Goal: Transaction & Acquisition: Download file/media

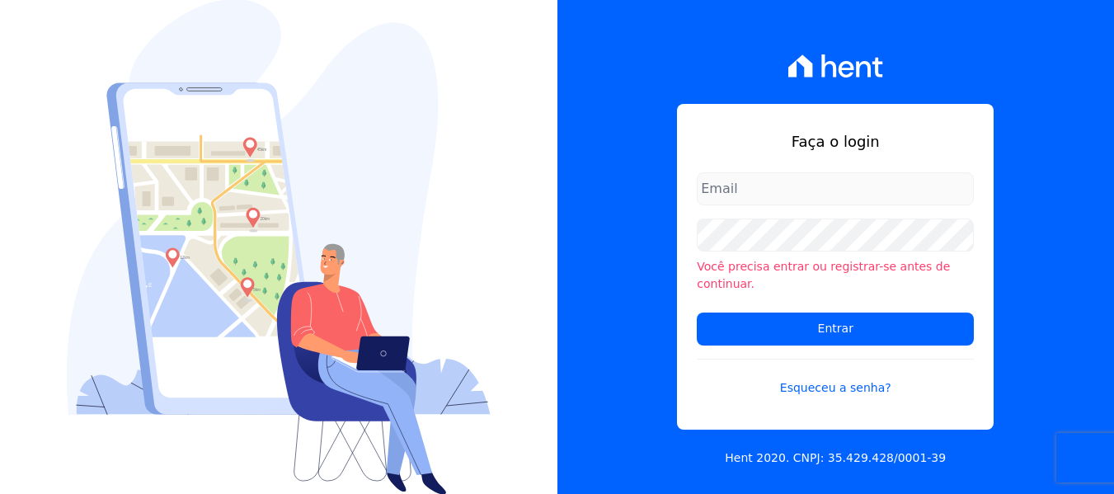
type input "[PERSON_NAME][EMAIL_ADDRESS][DOMAIN_NAME]"
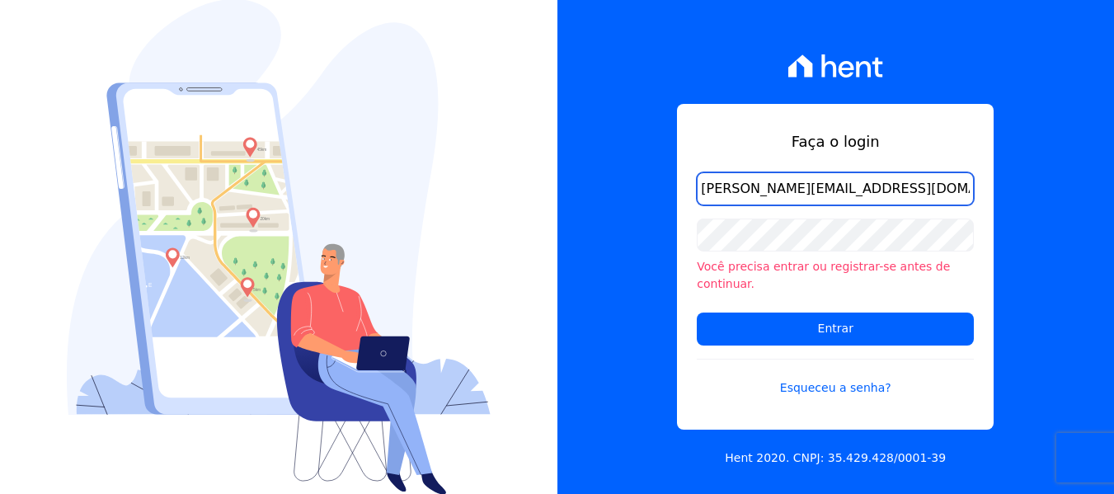
drag, startPoint x: 732, startPoint y: 197, endPoint x: 730, endPoint y: 219, distance: 22.3
click at [731, 196] on input "[PERSON_NAME][EMAIL_ADDRESS][DOMAIN_NAME]" at bounding box center [835, 188] width 277 height 33
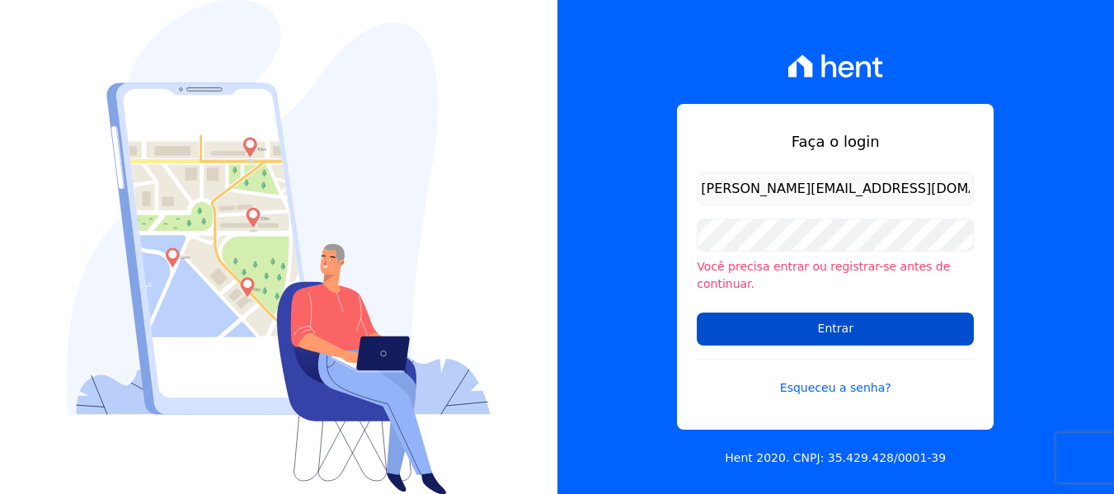
click at [733, 329] on input "Entrar" at bounding box center [835, 329] width 277 height 33
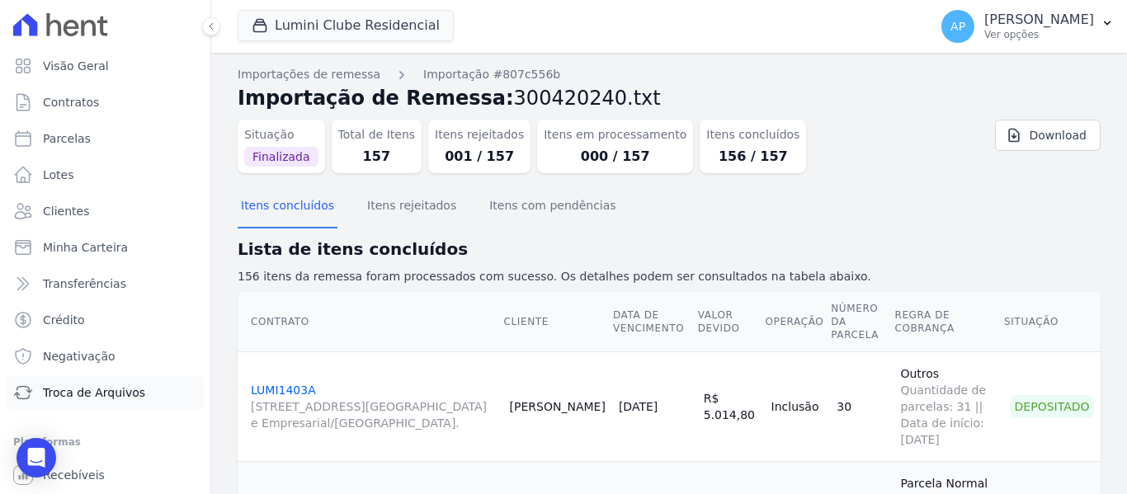
click at [106, 389] on span "Troca de Arquivos" at bounding box center [94, 392] width 102 height 16
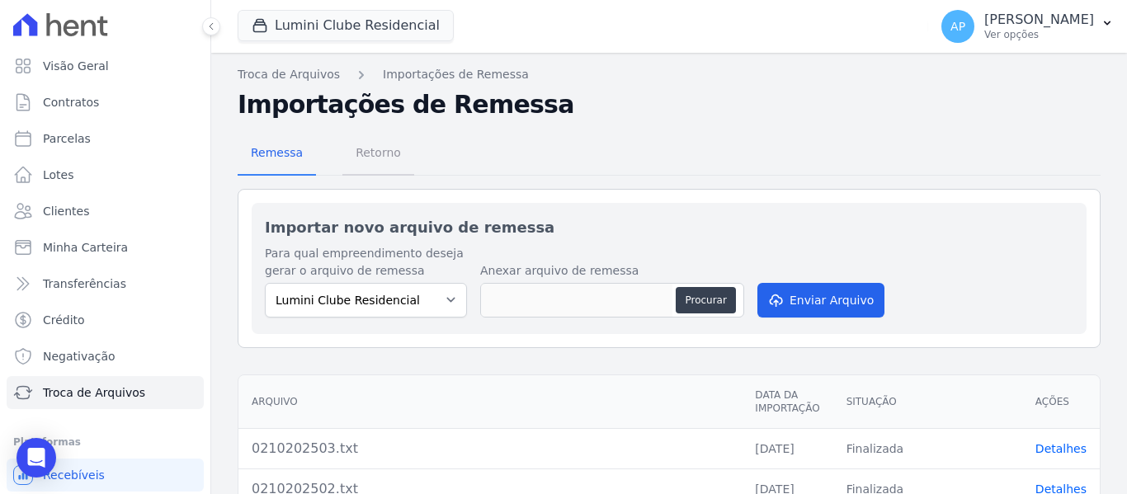
click at [391, 163] on span "Retorno" at bounding box center [378, 152] width 65 height 33
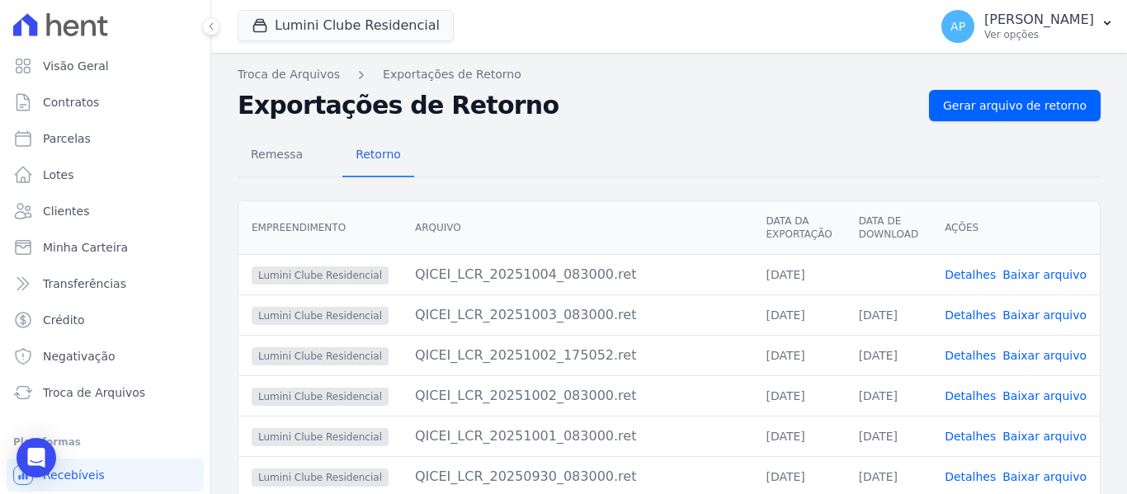
click at [1039, 277] on link "Baixar arquivo" at bounding box center [1044, 274] width 84 height 13
click at [388, 29] on button "Lumini Clube Residencial" at bounding box center [346, 25] width 216 height 31
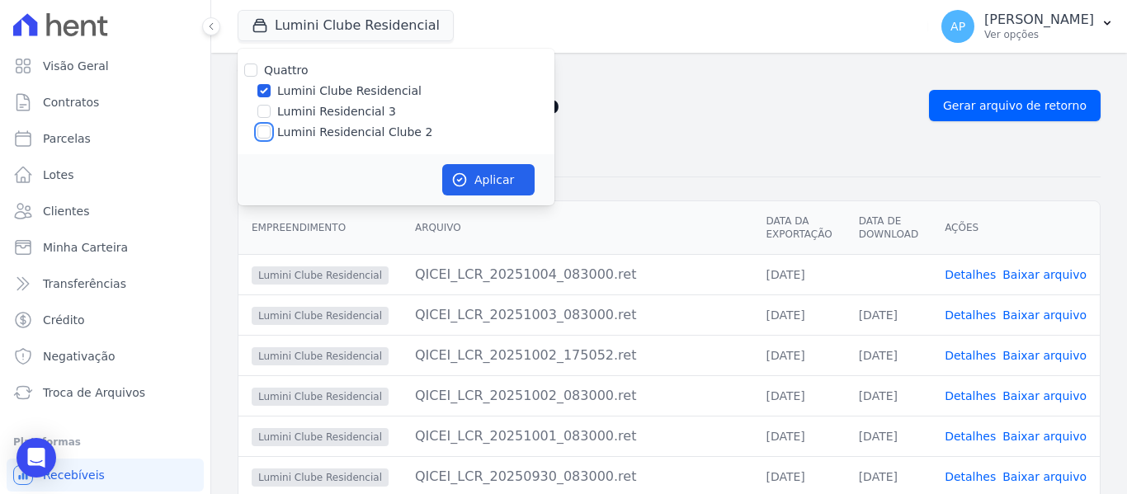
click at [265, 129] on input "Lumini Residencial Clube 2" at bounding box center [263, 131] width 13 height 13
checkbox input "true"
click at [261, 92] on input "Lumini Clube Residencial" at bounding box center [263, 90] width 13 height 13
checkbox input "false"
click at [480, 183] on button "Aplicar" at bounding box center [488, 179] width 92 height 31
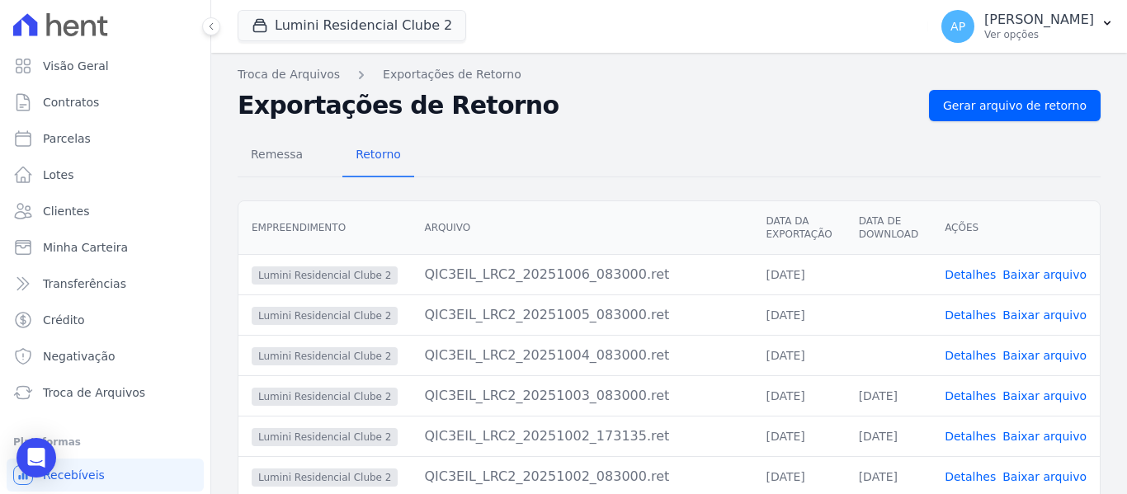
click at [1041, 356] on link "Baixar arquivo" at bounding box center [1044, 355] width 84 height 13
click at [1044, 310] on link "Baixar arquivo" at bounding box center [1044, 315] width 84 height 13
click at [1040, 282] on span "Baixar arquivo" at bounding box center [1044, 274] width 84 height 16
click at [1034, 277] on link "Baixar arquivo" at bounding box center [1044, 274] width 84 height 13
click at [262, 12] on button "Lumini Residencial Clube 2" at bounding box center [352, 25] width 229 height 31
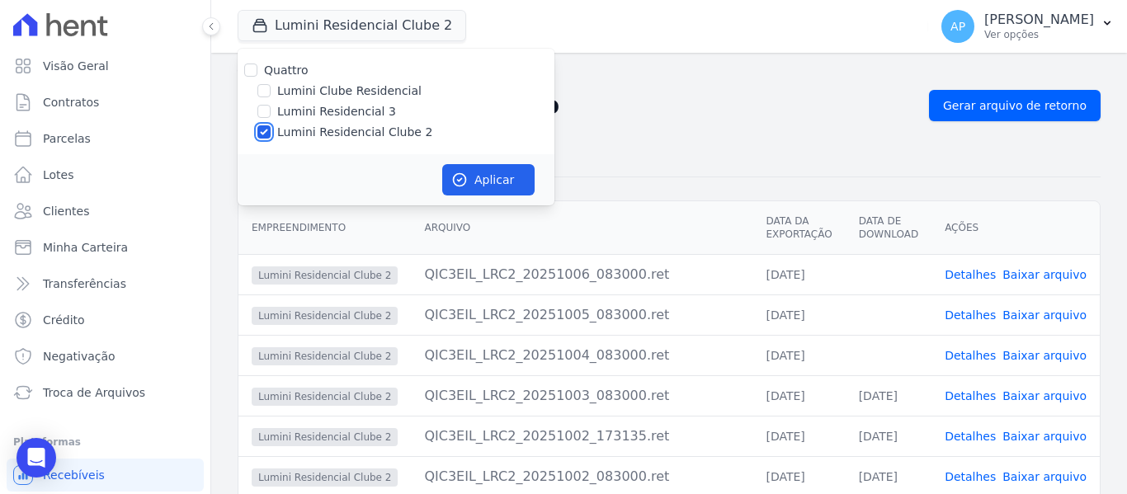
click at [266, 129] on input "Lumini Residencial Clube 2" at bounding box center [263, 131] width 13 height 13
checkbox input "false"
click at [262, 109] on input "Lumini Residencial 3" at bounding box center [263, 111] width 13 height 13
checkbox input "true"
click at [469, 178] on button "Aplicar" at bounding box center [488, 179] width 92 height 31
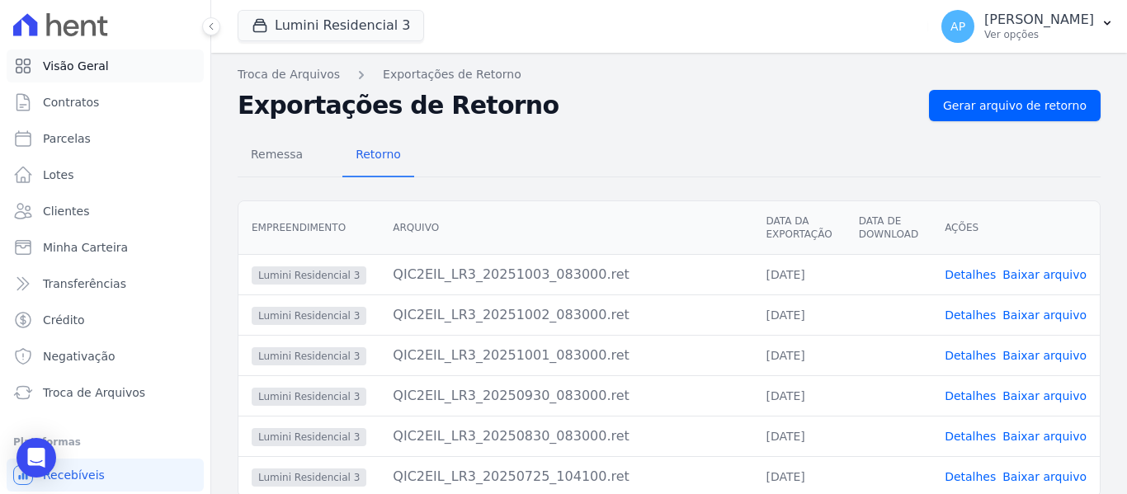
click at [132, 70] on link "Visão Geral" at bounding box center [105, 65] width 197 height 33
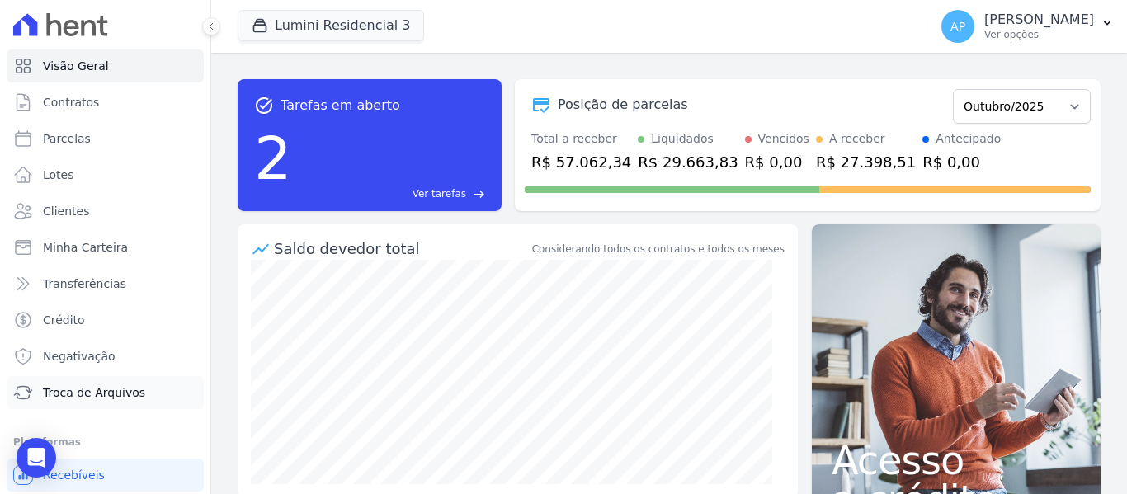
click at [125, 404] on link "Troca de Arquivos" at bounding box center [105, 392] width 197 height 33
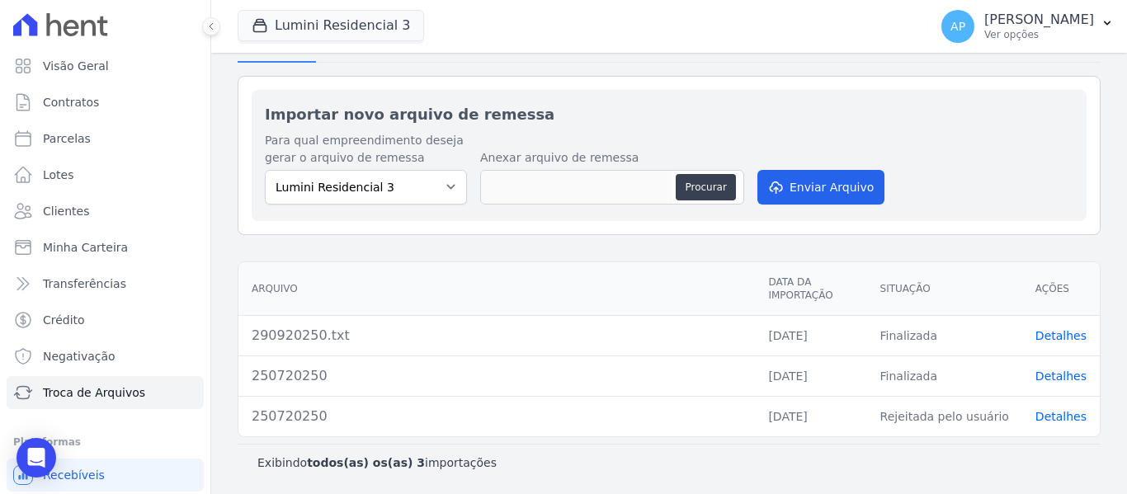
scroll to position [31, 0]
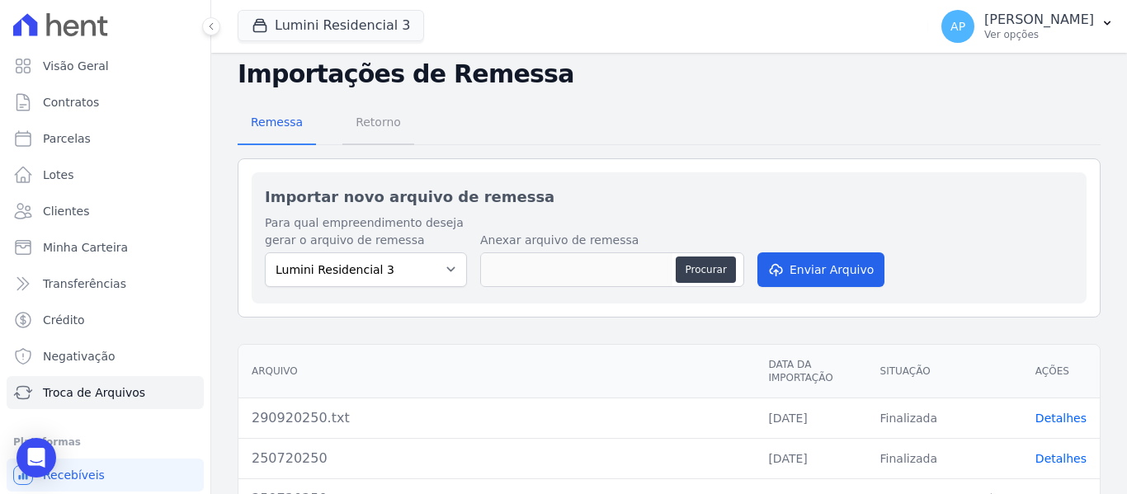
click at [384, 117] on span "Retorno" at bounding box center [378, 122] width 65 height 33
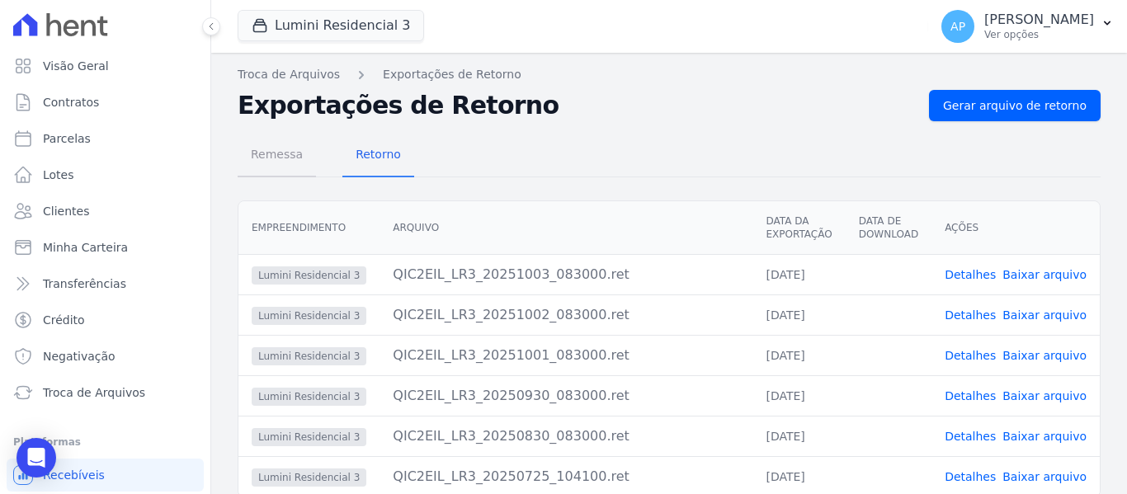
click at [272, 160] on span "Remessa" at bounding box center [277, 154] width 72 height 33
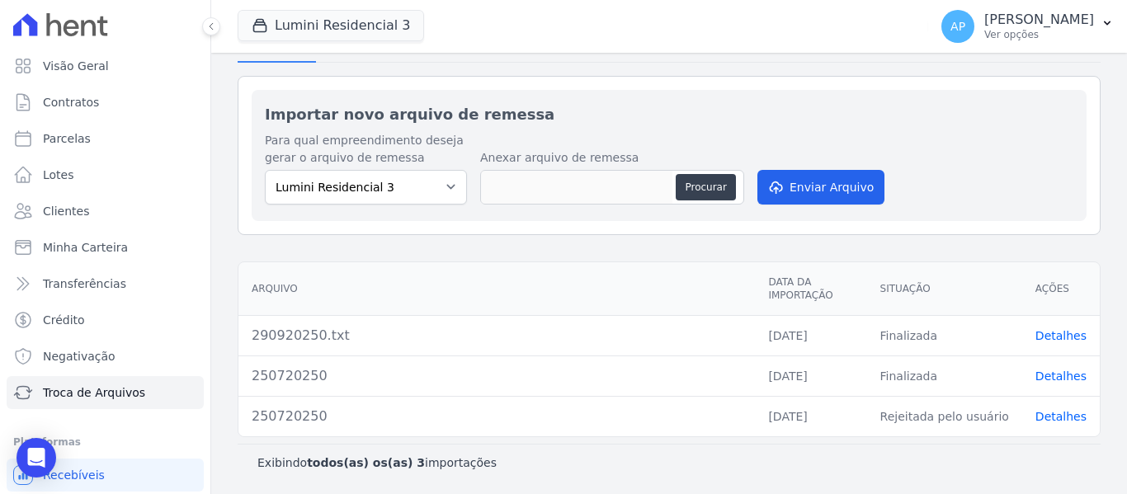
scroll to position [31, 0]
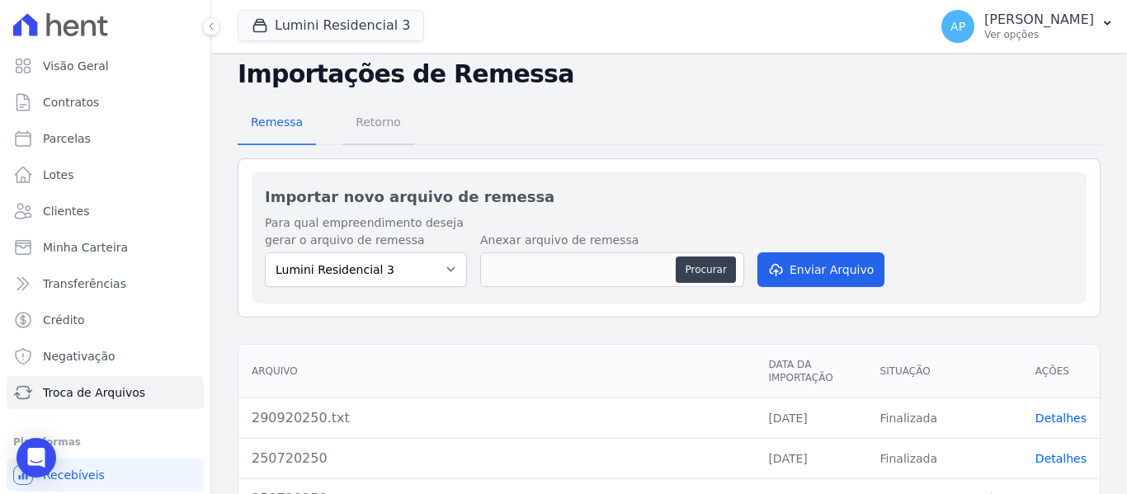
click at [383, 128] on span "Retorno" at bounding box center [378, 122] width 65 height 33
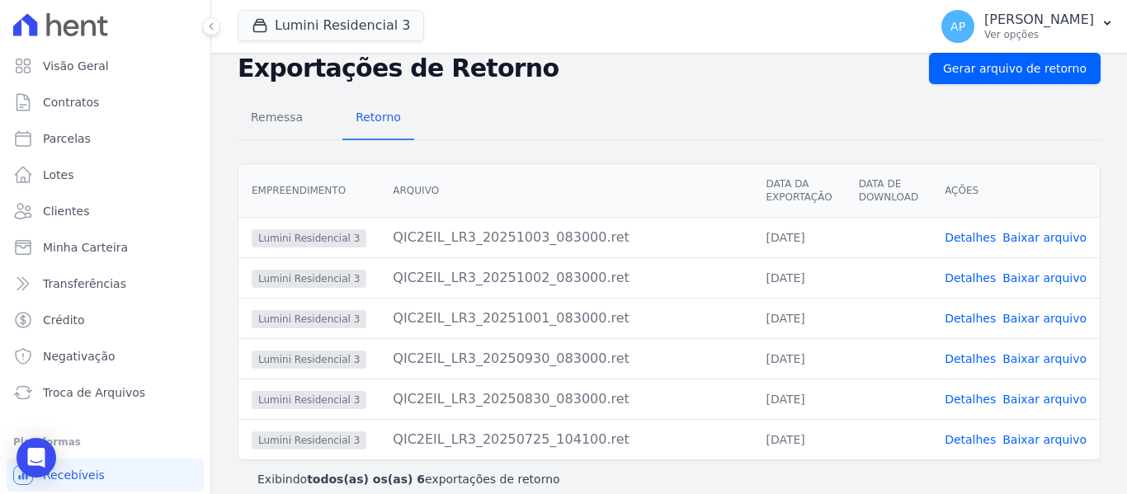
scroll to position [54, 0]
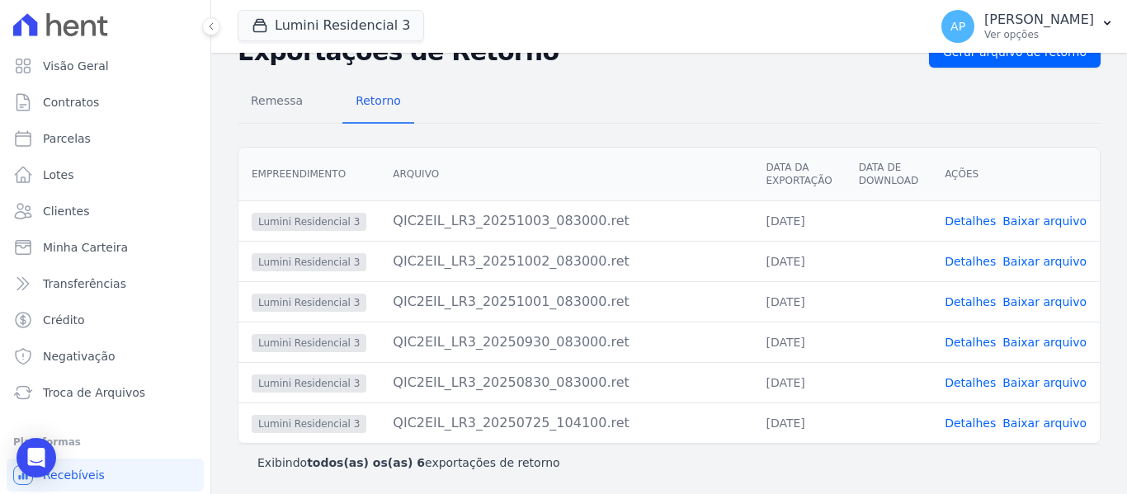
click at [1030, 346] on link "Baixar arquivo" at bounding box center [1044, 342] width 84 height 13
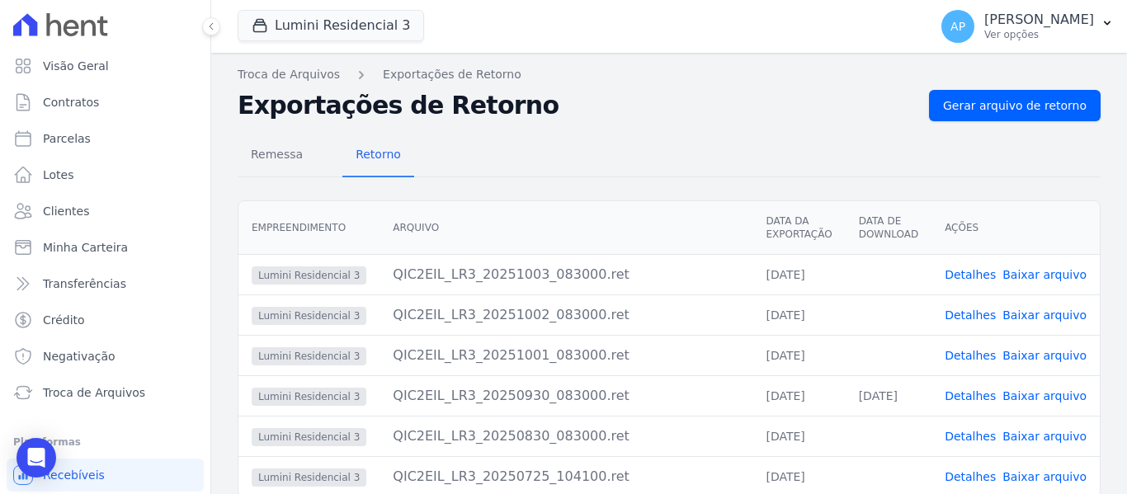
click at [1011, 356] on link "Baixar arquivo" at bounding box center [1044, 355] width 84 height 13
click at [1044, 320] on link "Baixar arquivo" at bounding box center [1044, 315] width 84 height 13
click at [672, 138] on div "Remessa Retorno" at bounding box center [669, 155] width 863 height 43
click at [1033, 271] on link "Baixar arquivo" at bounding box center [1044, 274] width 84 height 13
click at [137, 65] on link "Visão Geral" at bounding box center [105, 65] width 197 height 33
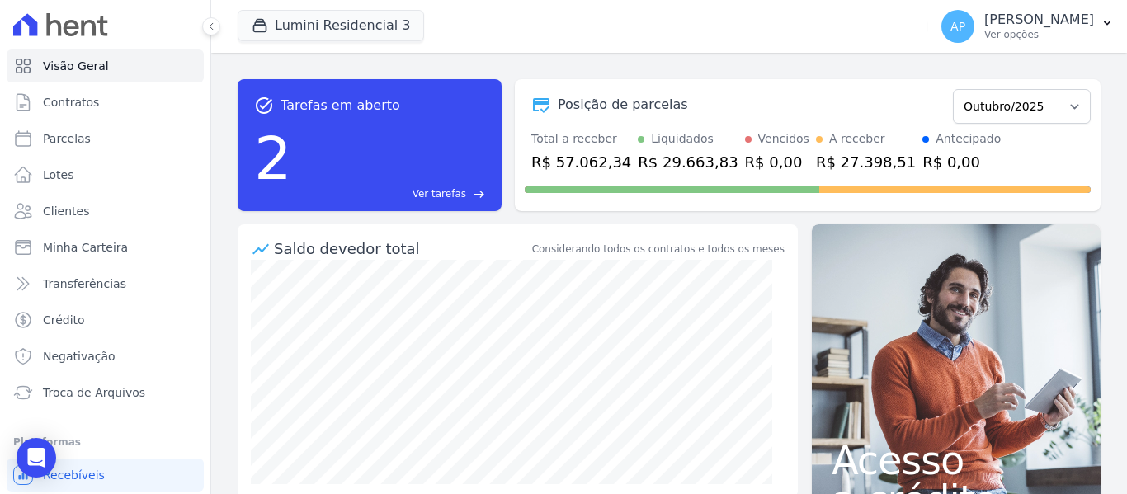
click at [463, 195] on span "Ver tarefas" at bounding box center [439, 193] width 54 height 15
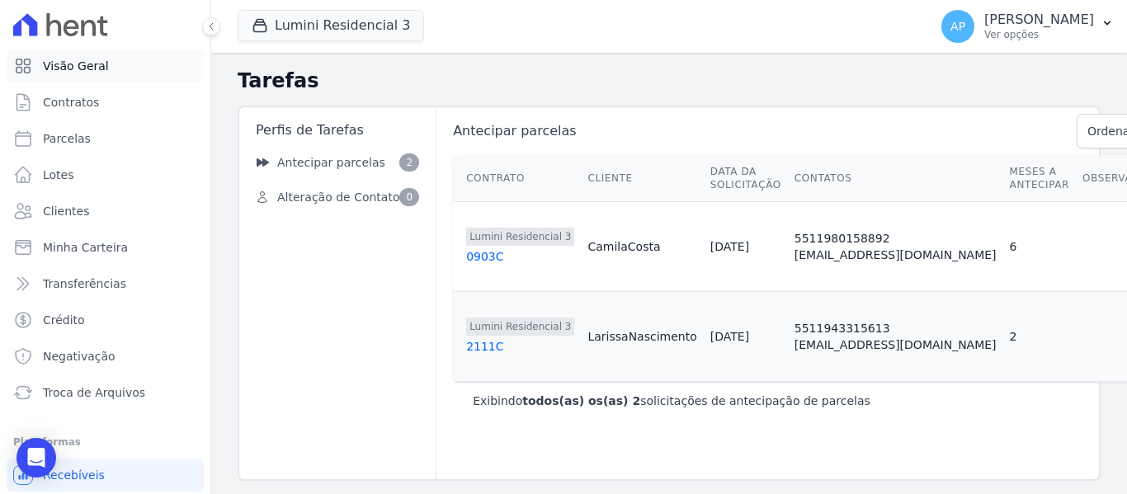
click at [71, 68] on span "Visão Geral" at bounding box center [76, 66] width 66 height 16
